Goal: Transaction & Acquisition: Book appointment/travel/reservation

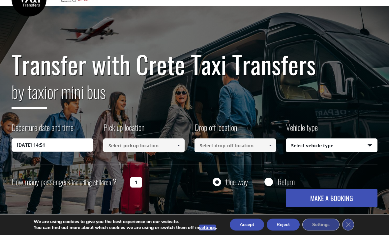
scroll to position [20, 0]
click at [78, 145] on input "[DATE] 14:51" at bounding box center [52, 144] width 81 height 13
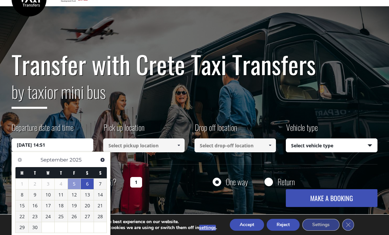
click at [90, 183] on link "6" at bounding box center [87, 184] width 13 height 11
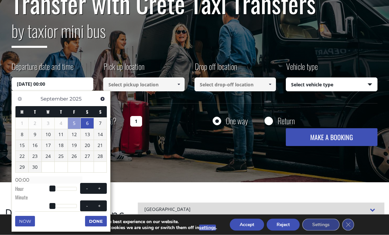
scroll to position [80, 0]
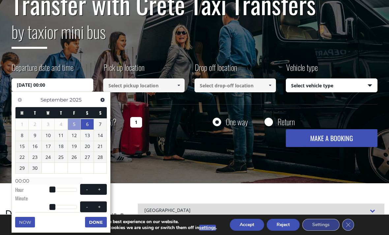
click at [57, 188] on div at bounding box center [64, 190] width 25 height 4
type input "[DATE] 05:00"
type input "05:00"
click at [56, 187] on span at bounding box center [58, 190] width 6 height 6
click at [60, 189] on span at bounding box center [58, 190] width 6 height 6
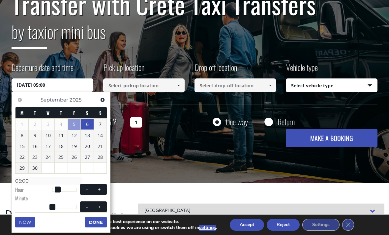
click at [60, 188] on span at bounding box center [58, 190] width 6 height 6
click at [59, 188] on span at bounding box center [58, 190] width 6 height 6
click at [58, 189] on span at bounding box center [58, 190] width 6 height 6
click at [65, 188] on div at bounding box center [64, 190] width 25 height 4
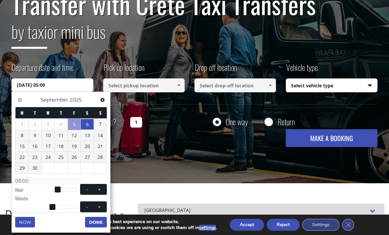
type input "[DATE] 12:00"
type input "12:00"
click at [65, 187] on span at bounding box center [65, 190] width 6 height 6
click at [67, 187] on span at bounding box center [65, 190] width 6 height 6
click at [64, 187] on span at bounding box center [65, 190] width 6 height 6
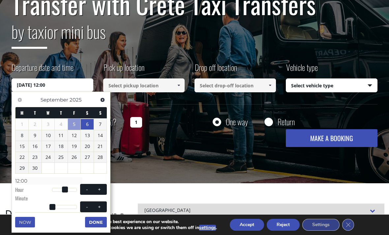
click at [102, 188] on button "+" at bounding box center [100, 189] width 12 height 6
type input "[DATE] 13:00"
type input "13:00"
click at [102, 189] on span at bounding box center [99, 189] width 5 height 5
type input "[DATE] 14:00"
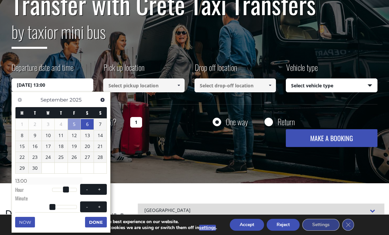
type input "14:00"
click at [102, 189] on button "+" at bounding box center [100, 189] width 12 height 6
type input "[DATE] 15:00"
type input "15:00"
click at [98, 223] on button "Done" at bounding box center [96, 222] width 22 height 11
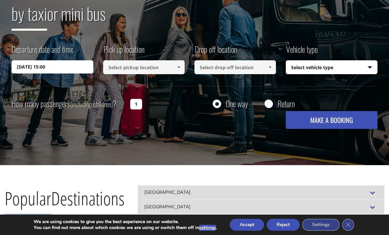
scroll to position [95, 0]
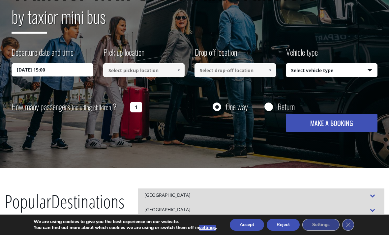
click at [178, 67] on link at bounding box center [178, 70] width 11 height 14
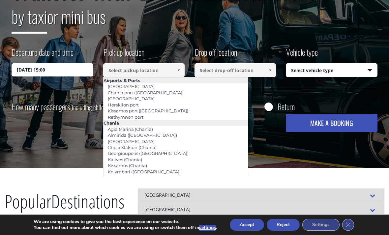
click at [143, 98] on link "[GEOGRAPHIC_DATA]" at bounding box center [130, 98] width 55 height 9
type input "[GEOGRAPHIC_DATA]"
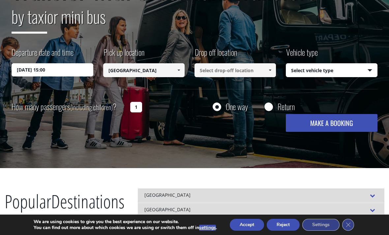
click at [272, 68] on span at bounding box center [269, 70] width 5 height 5
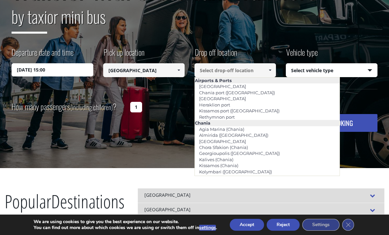
scroll to position [0, 0]
click at [271, 68] on span at bounding box center [269, 70] width 5 height 5
click at [238, 66] on input at bounding box center [234, 70] width 81 height 14
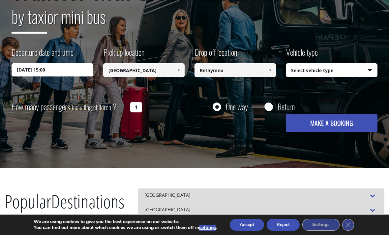
click at [271, 68] on span at bounding box center [269, 70] width 5 height 5
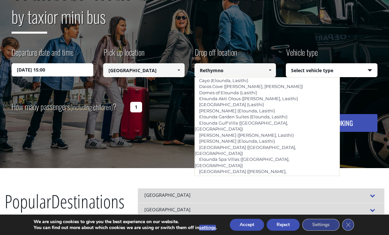
scroll to position [961, 0]
type input "Aegean Sentido Pearl (Rethymnon)"
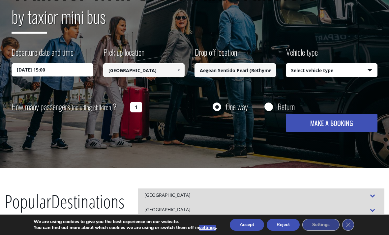
click at [370, 68] on select "Select vehicle type Taxi (4 passengers) Mercedes E Class Mini Van (7 passengers…" at bounding box center [331, 71] width 91 height 14
select select "540"
click at [141, 107] on input "1" at bounding box center [136, 107] width 12 height 11
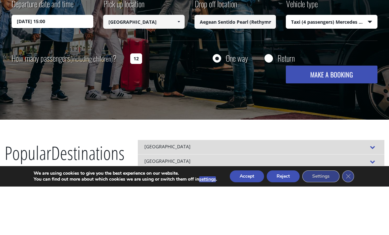
type input "12"
click at [333, 114] on button "MAKE A BOOKING" at bounding box center [331, 123] width 91 height 18
